Goal: Task Accomplishment & Management: Use online tool/utility

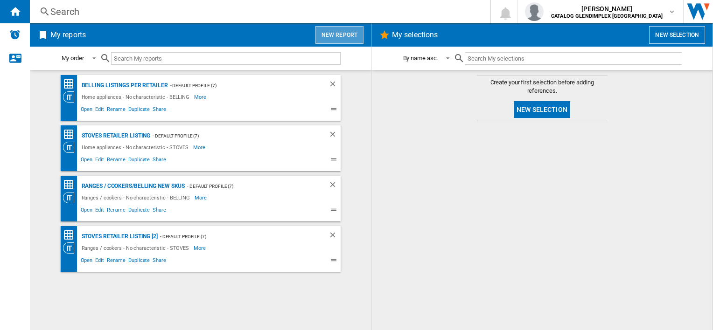
click at [342, 38] on button "New report" at bounding box center [339, 35] width 48 height 18
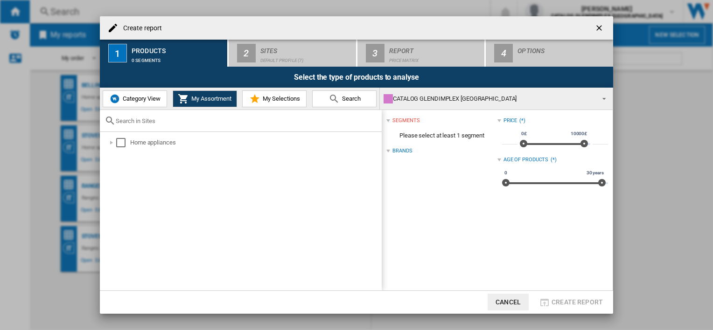
click at [143, 104] on button "Category View" at bounding box center [135, 99] width 64 height 17
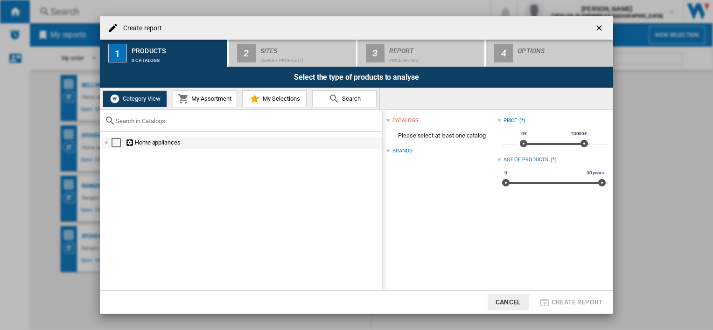
click at [105, 143] on div at bounding box center [106, 142] width 9 height 9
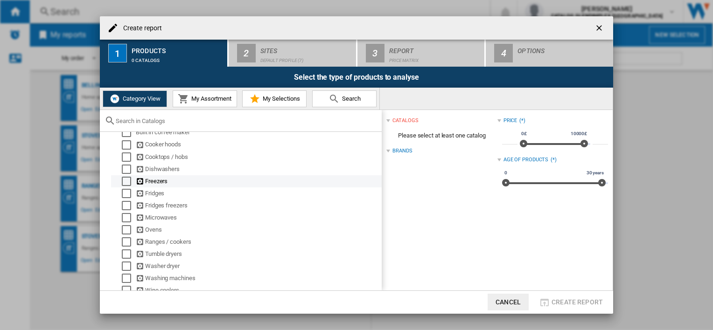
scroll to position [31, 0]
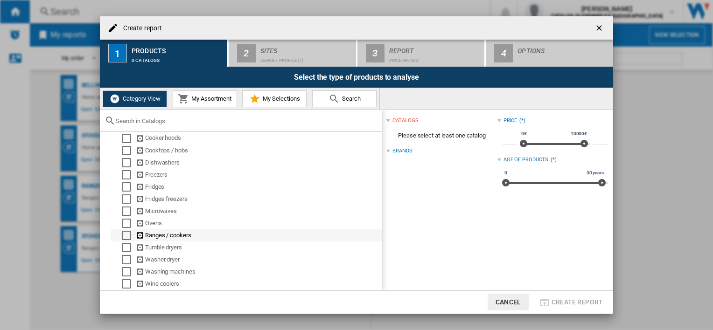
click at [126, 232] on div "Select" at bounding box center [126, 235] width 9 height 9
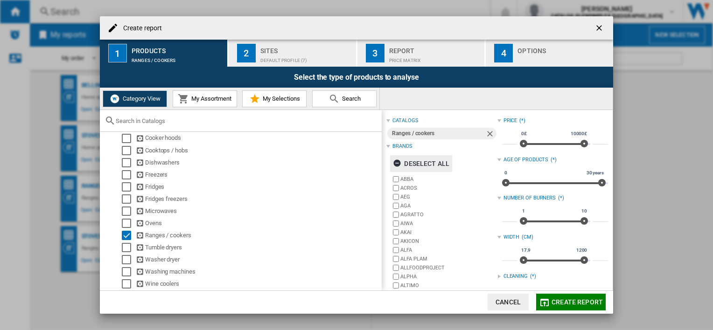
click at [399, 165] on ng-md-icon "button" at bounding box center [398, 164] width 11 height 11
click at [397, 164] on ng-md-icon "button" at bounding box center [398, 164] width 11 height 11
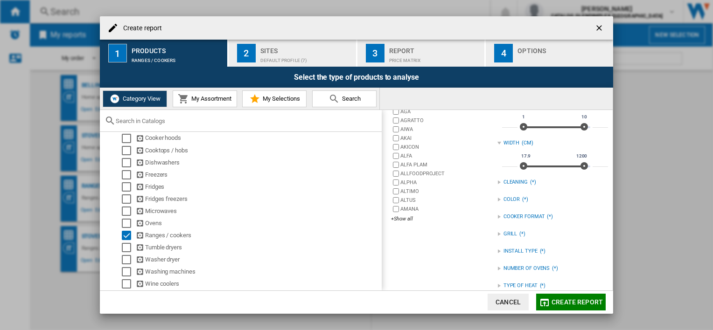
scroll to position [140, 0]
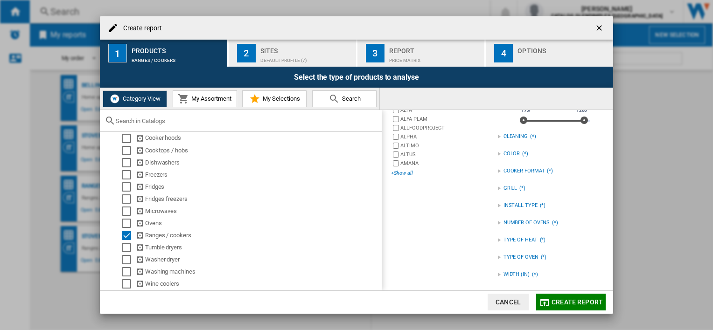
click at [402, 172] on div "+Show all" at bounding box center [444, 173] width 106 height 7
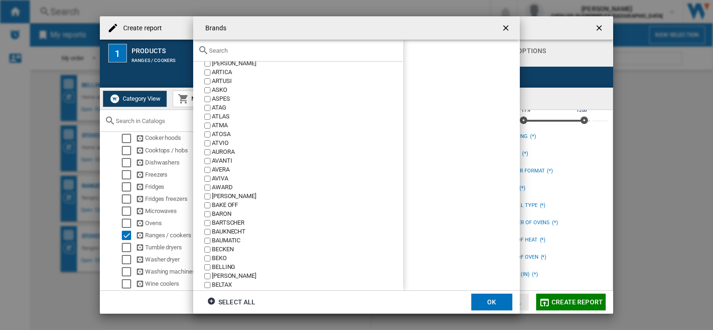
scroll to position [0, 0]
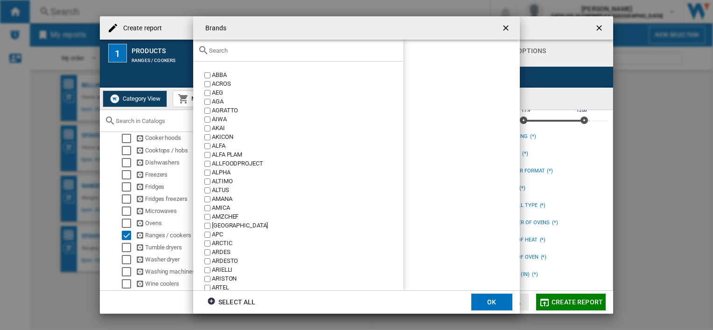
click at [223, 52] on input "text" at bounding box center [303, 50] width 189 height 7
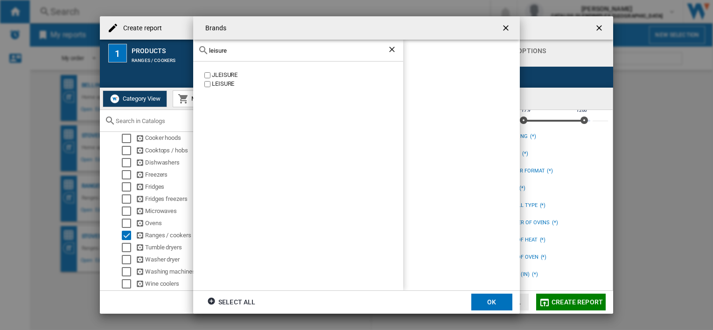
type input "leisure"
click at [210, 86] on label "LEISURE" at bounding box center [303, 84] width 201 height 9
click at [499, 296] on button "OK" at bounding box center [491, 302] width 41 height 17
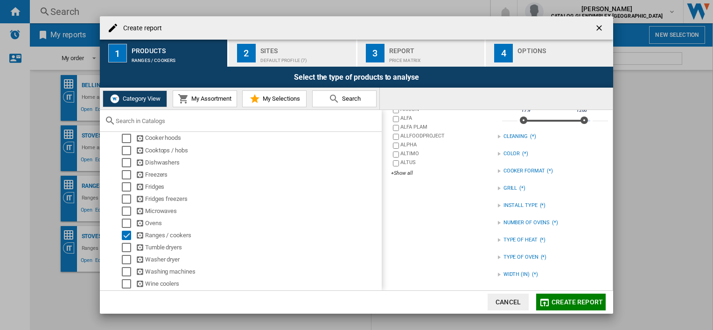
scroll to position [14, 0]
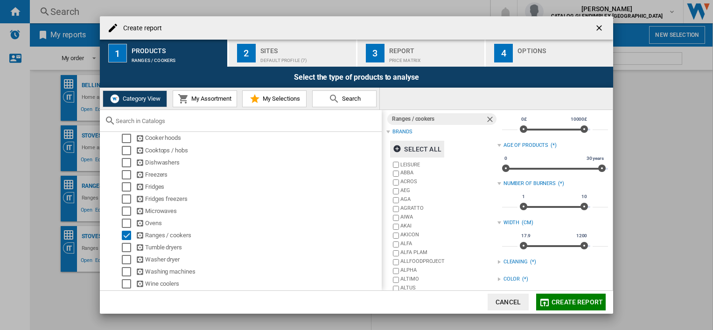
click at [575, 303] on span "Create report" at bounding box center [577, 302] width 51 height 7
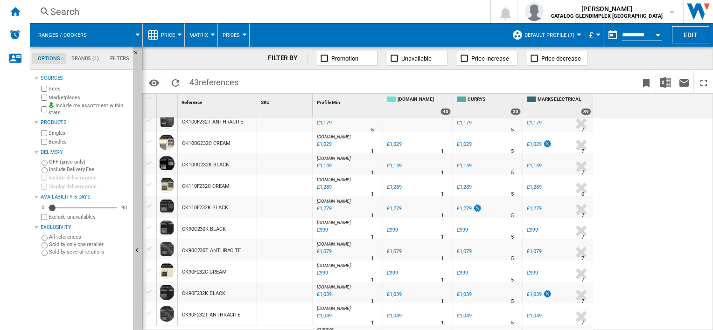
scroll to position [93, 0]
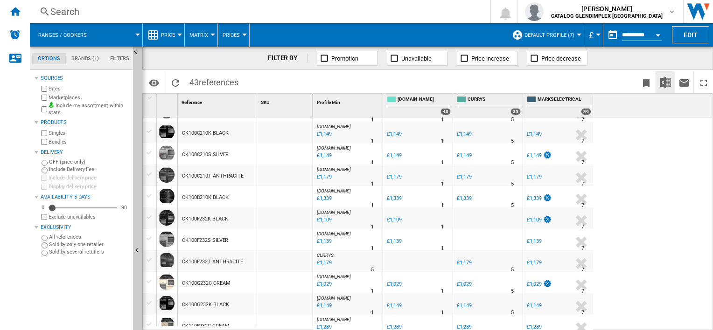
click at [665, 82] on img "Download in Excel" at bounding box center [665, 82] width 11 height 11
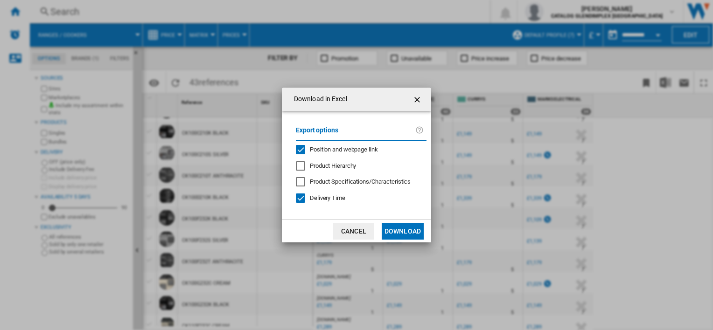
click at [298, 145] on div "Position and webpage link" at bounding box center [300, 149] width 9 height 9
click at [416, 230] on button "Download" at bounding box center [403, 231] width 42 height 17
